Goal: Task Accomplishment & Management: Manage account settings

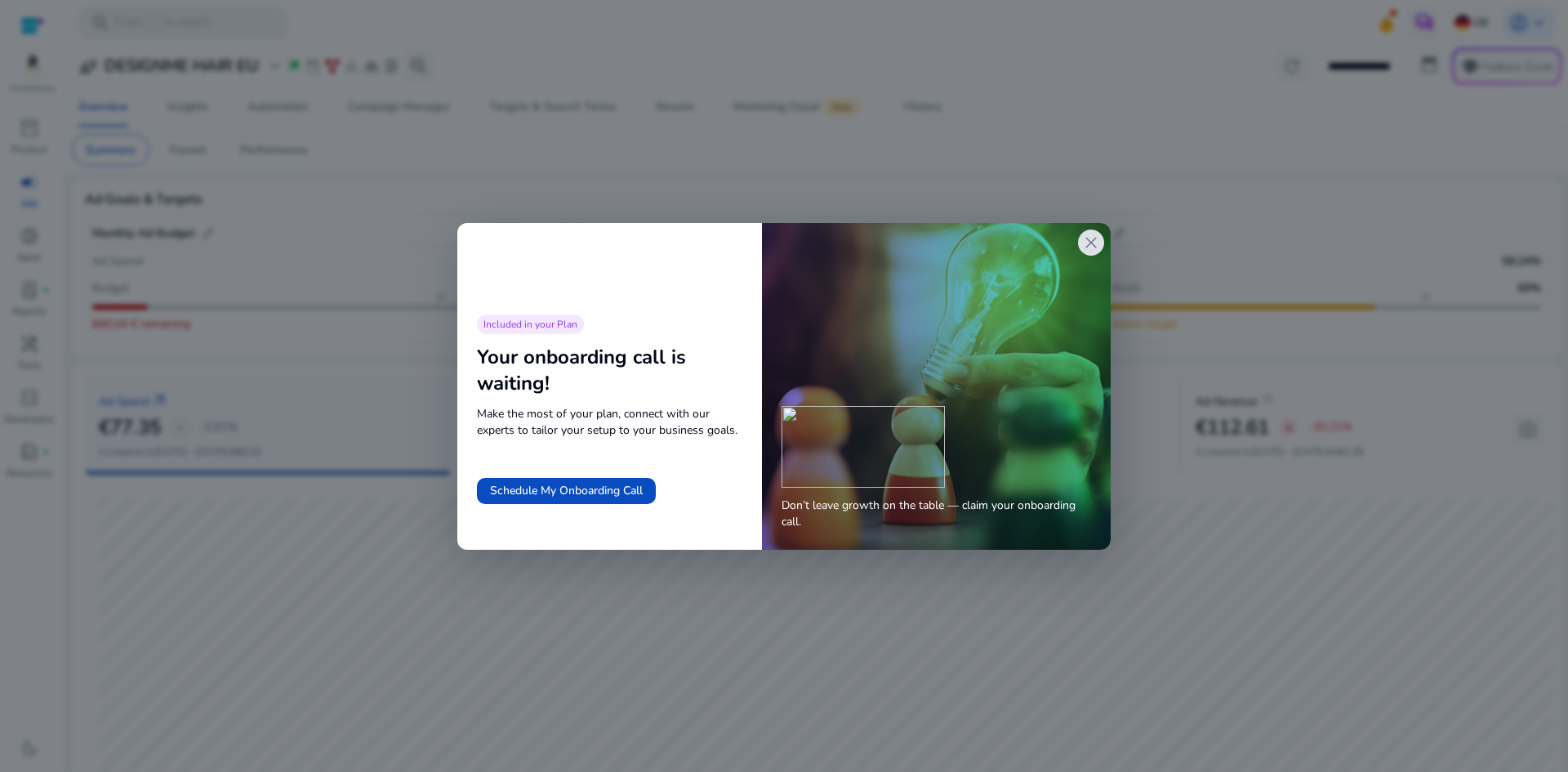
click at [1091, 239] on span "close" at bounding box center [1091, 243] width 20 height 20
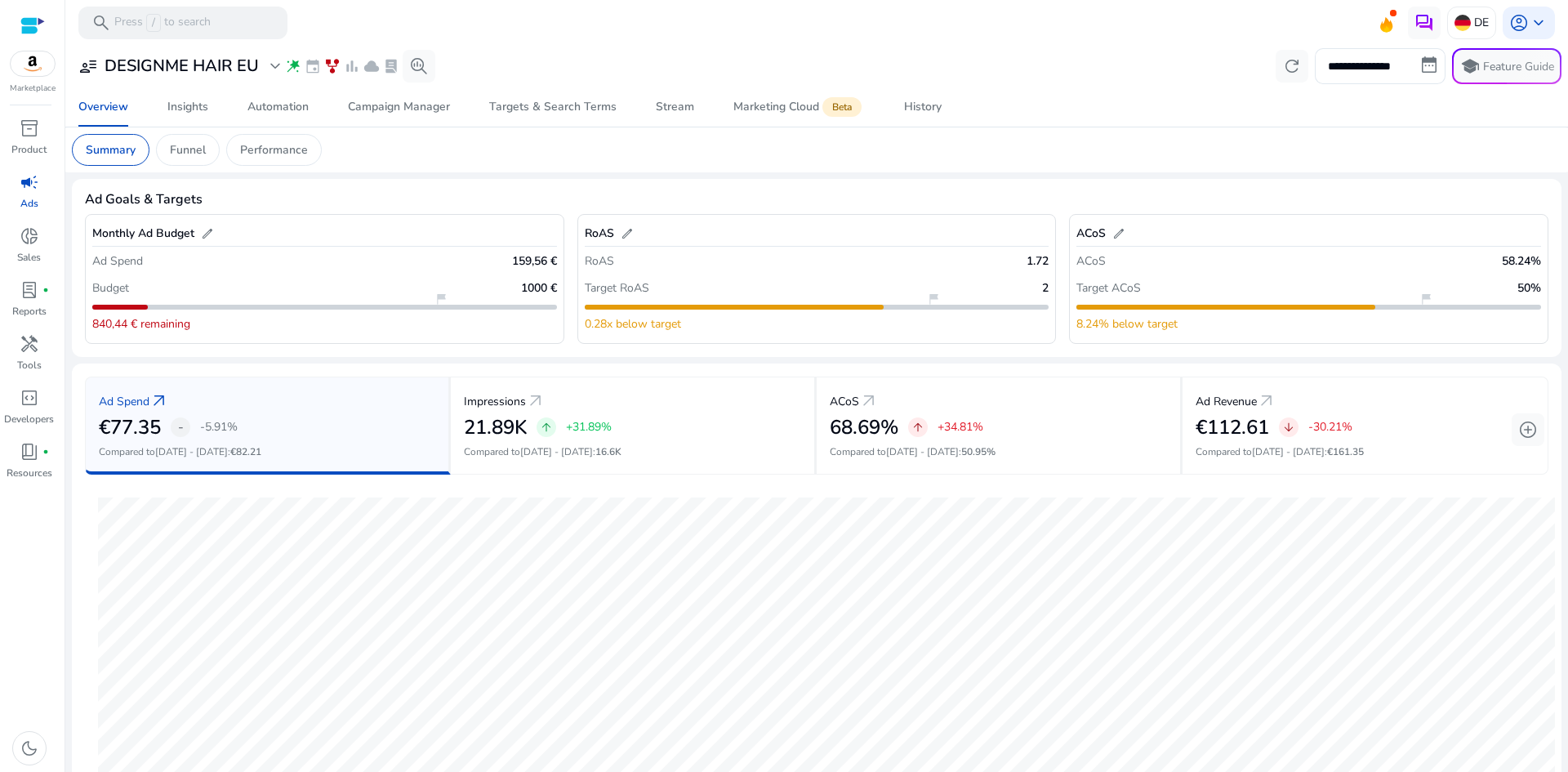
click at [16, 200] on link "campaign Ads" at bounding box center [29, 196] width 58 height 54
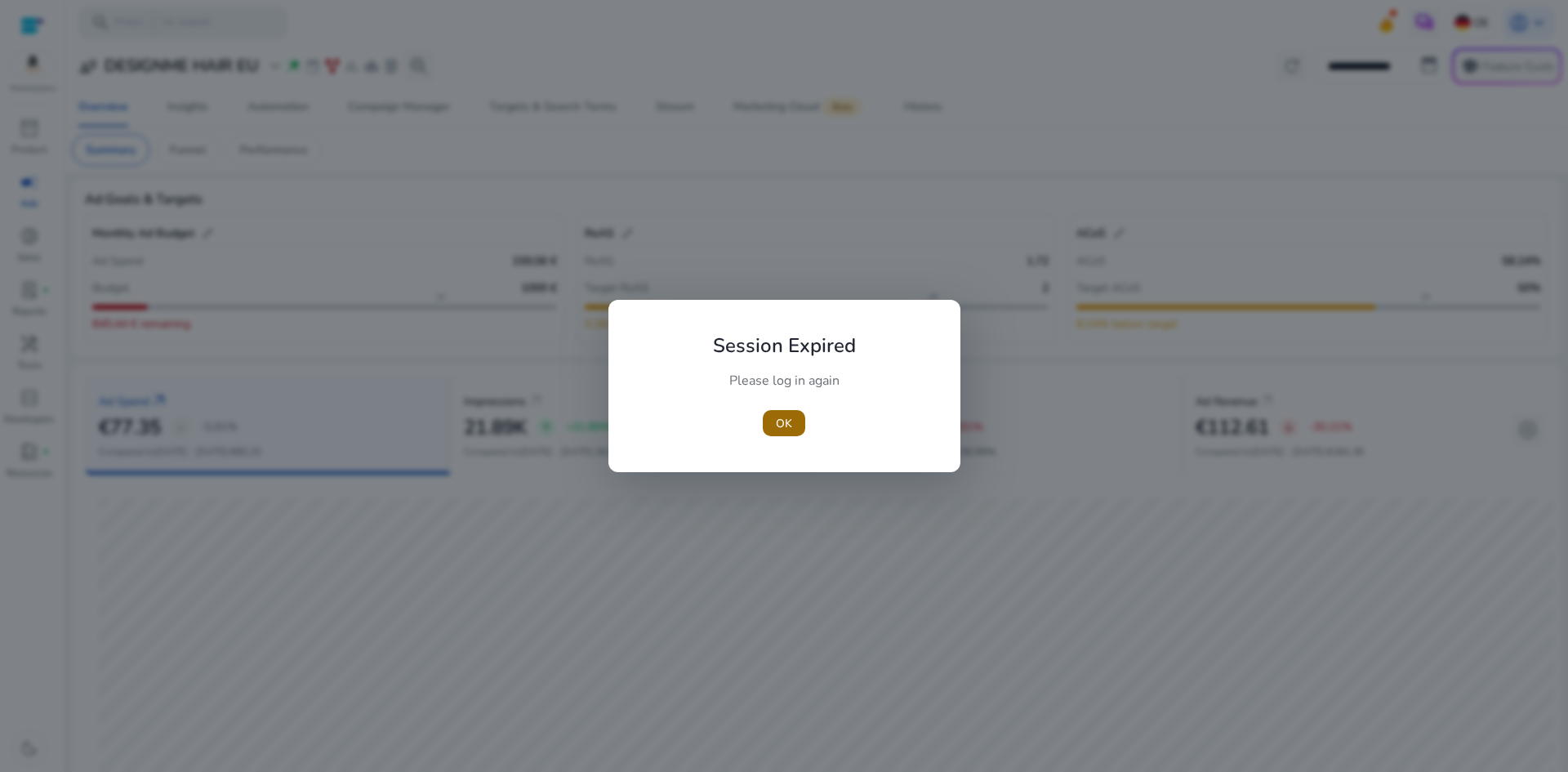
click at [788, 427] on span "OK" at bounding box center [784, 423] width 17 height 17
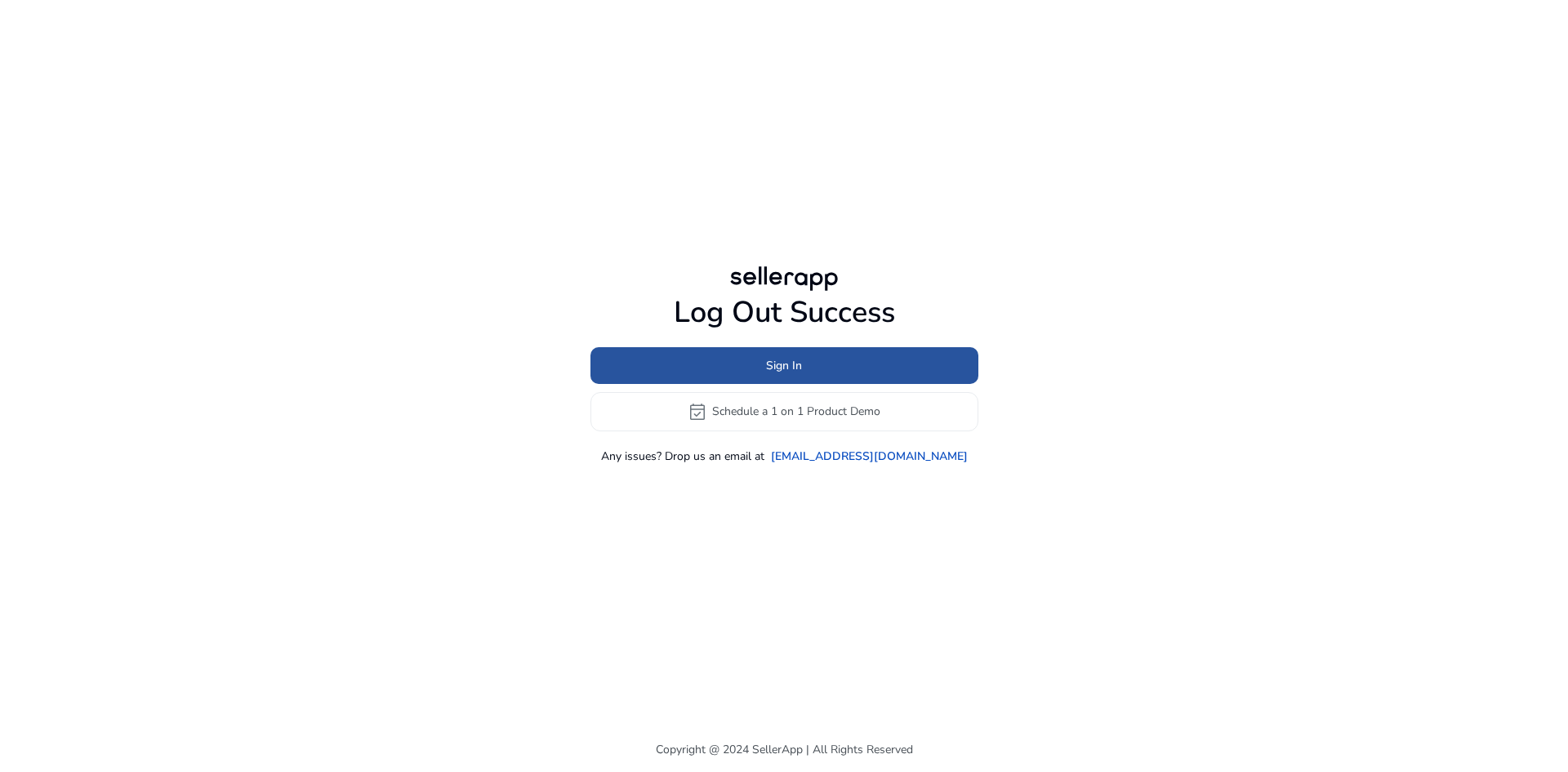
click at [796, 365] on span "Sign In" at bounding box center [784, 365] width 36 height 17
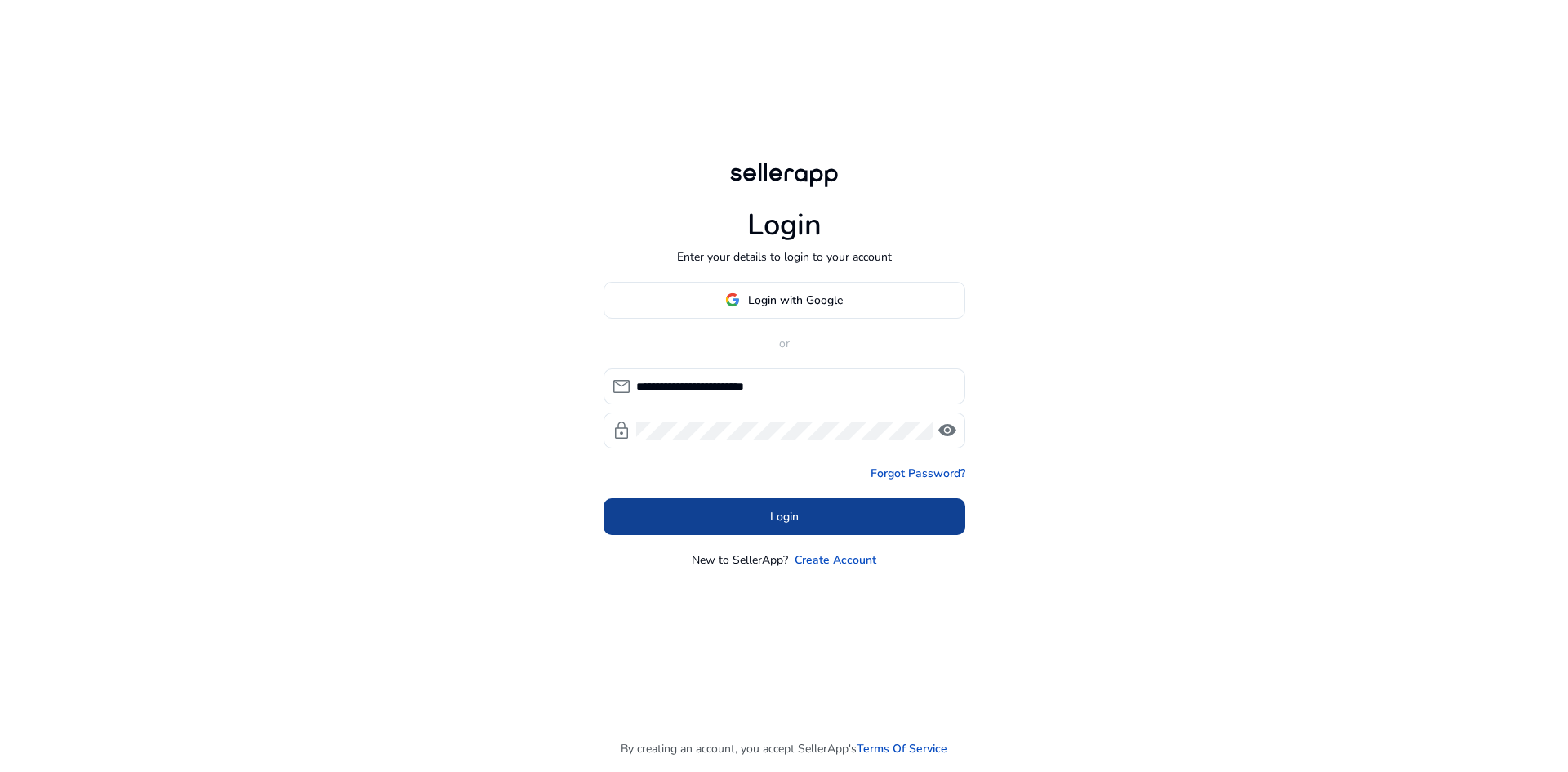
click at [722, 506] on span at bounding box center [784, 516] width 362 height 40
